Goal: Information Seeking & Learning: Obtain resource

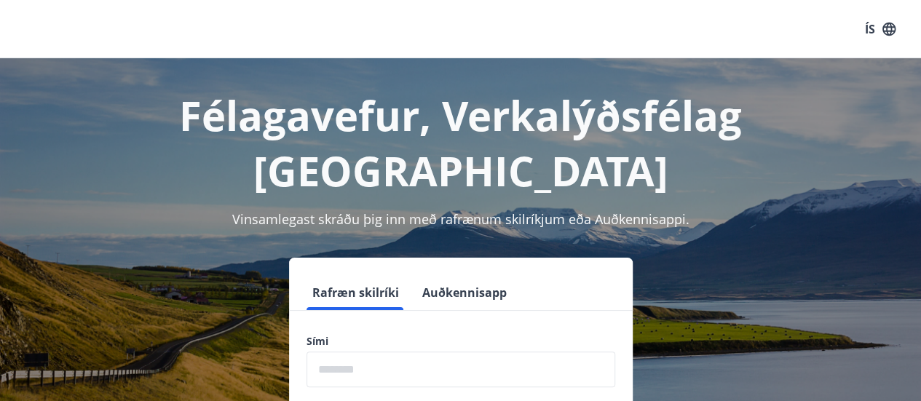
click at [378, 352] on input "phone" at bounding box center [460, 370] width 309 height 36
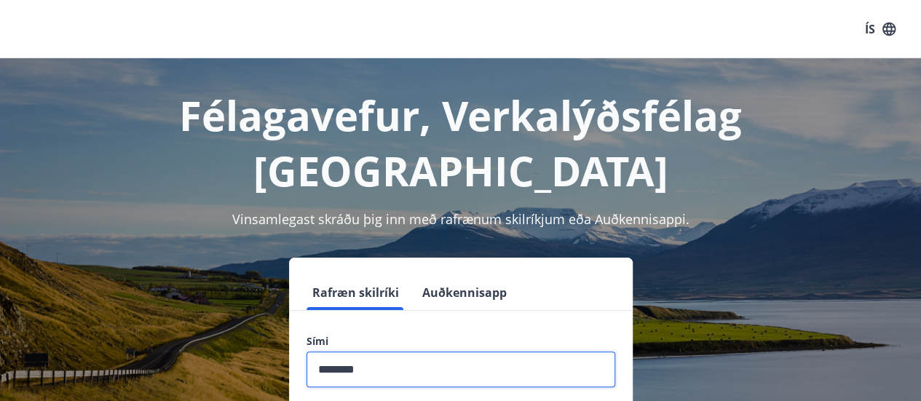
type input "********"
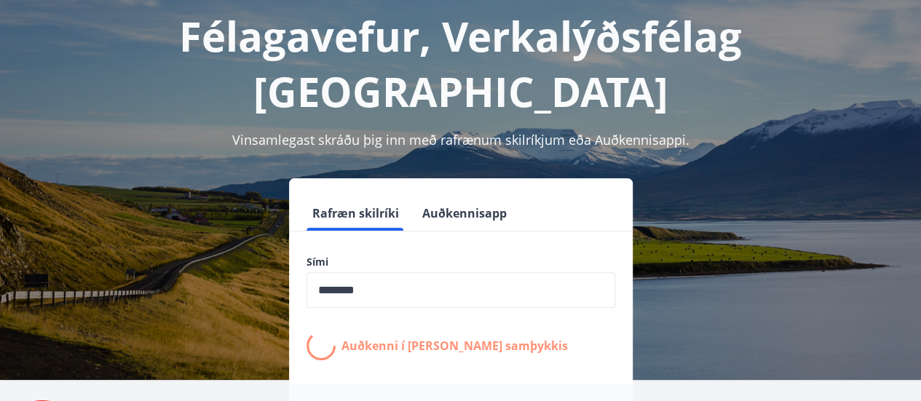
scroll to position [80, 0]
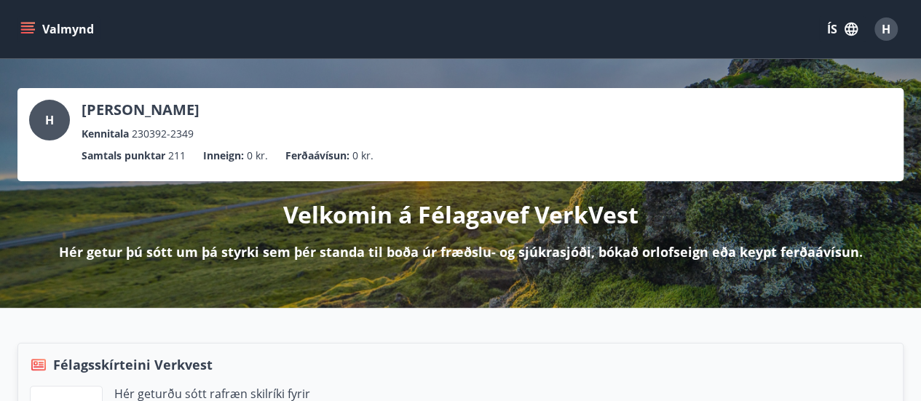
click at [32, 30] on icon "menu" at bounding box center [29, 28] width 16 height 1
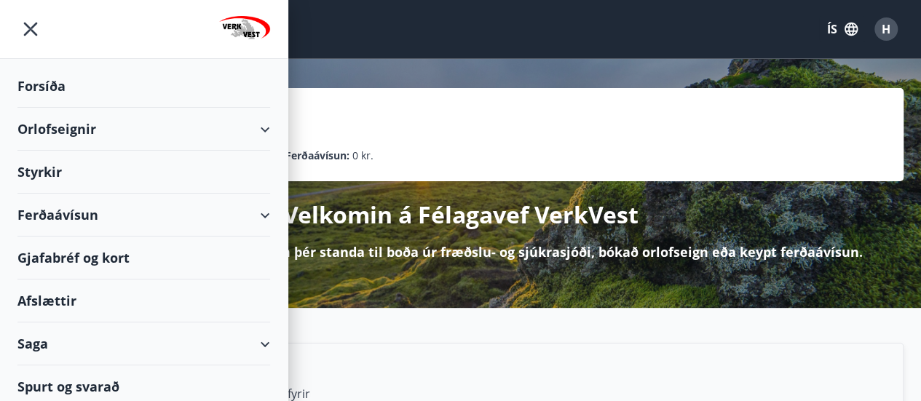
click at [57, 307] on div "Afslættir" at bounding box center [143, 300] width 253 height 43
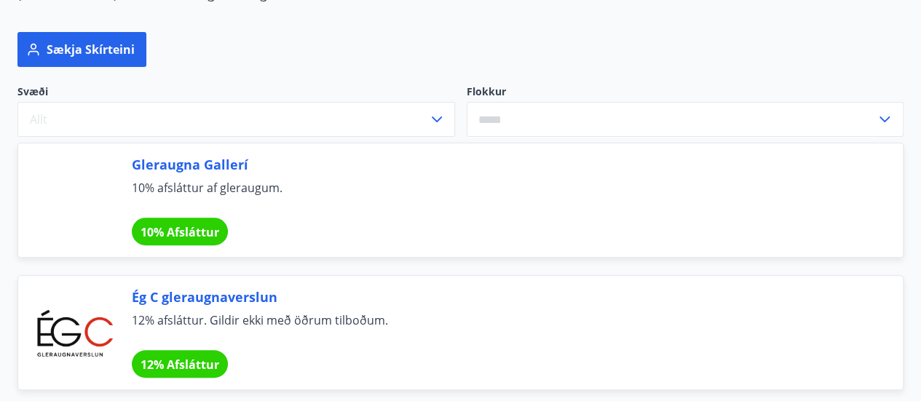
scroll to position [184, 0]
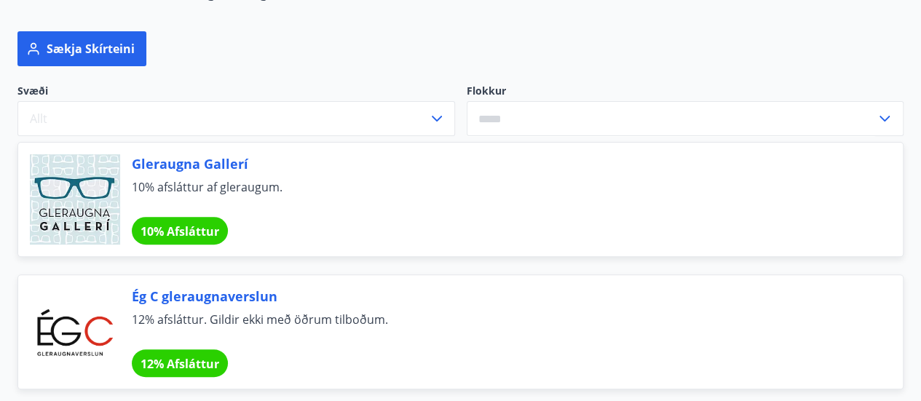
click at [496, 129] on input "text" at bounding box center [671, 119] width 410 height 36
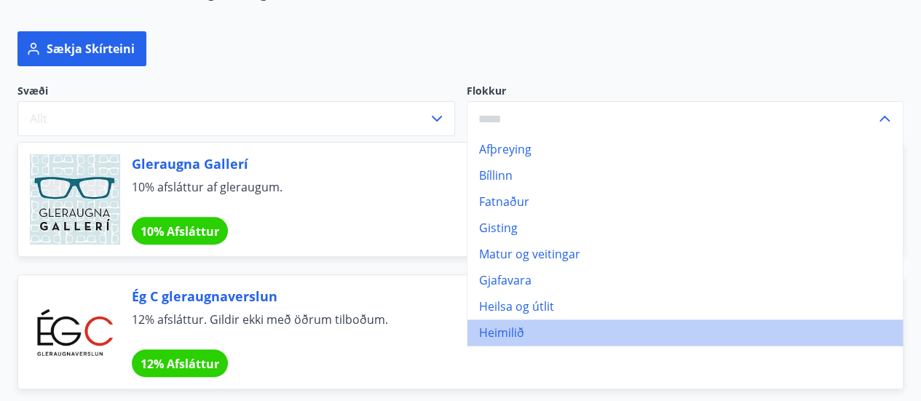
click at [494, 329] on li "Heimilið" at bounding box center [685, 332] width 436 height 26
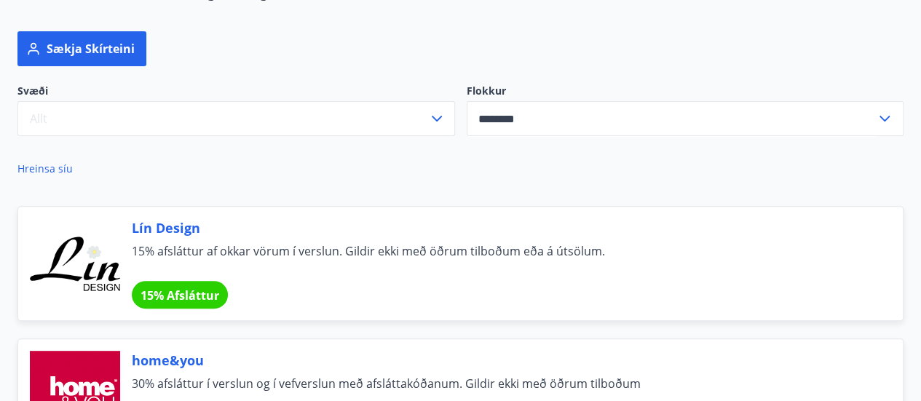
type input "********"
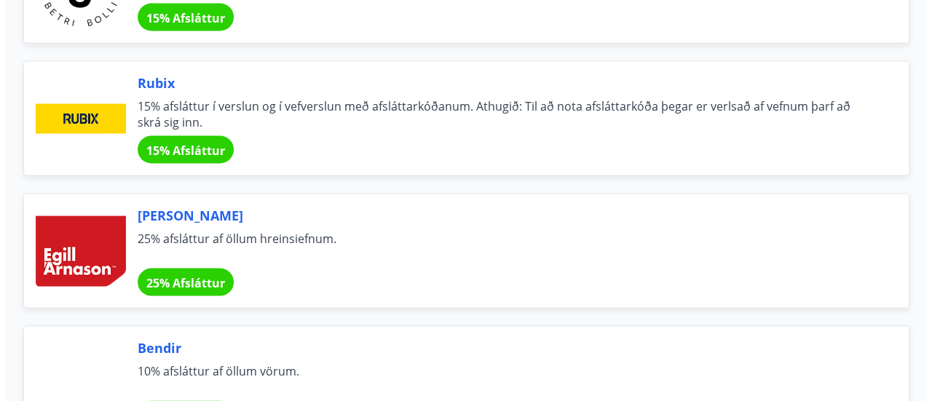
scroll to position [1389, 0]
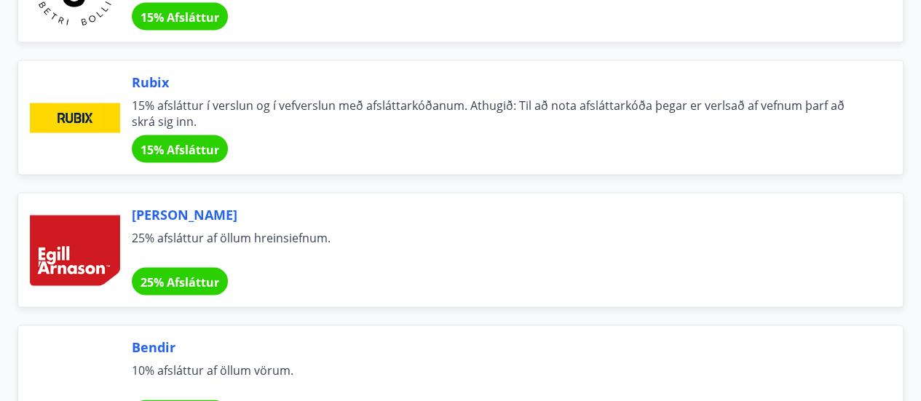
click at [283, 116] on span "15% afsláttur í verslun og í vefverslun með afsláttarkóðanum. Athugið: Til að n…" at bounding box center [500, 114] width 736 height 32
